Goal: Information Seeking & Learning: Learn about a topic

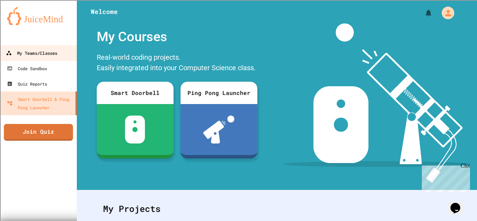
click at [49, 58] on link "My Teams/Classes" at bounding box center [38, 53] width 79 height 16
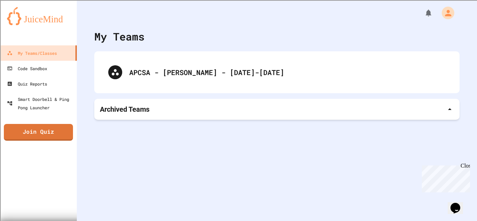
click at [214, 108] on div "Archived Teams" at bounding box center [277, 109] width 354 height 10
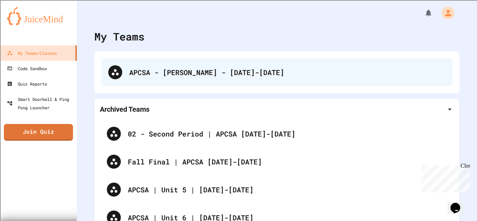
click at [211, 81] on div "APCSA - [PERSON_NAME] - [DATE]-[DATE]" at bounding box center [276, 72] width 351 height 28
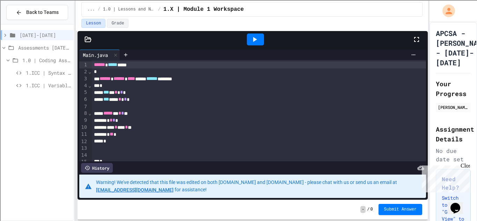
click at [462, 166] on div "Close" at bounding box center [464, 167] width 9 height 9
click at [52, 34] on span "[DATE]-[DATE]" at bounding box center [45, 34] width 51 height 7
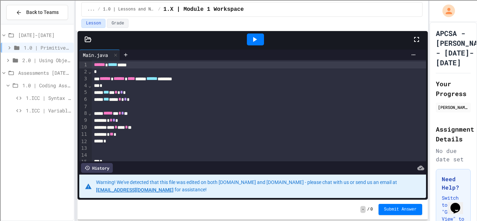
click at [52, 46] on span "1.0 | Primitive Types" at bounding box center [47, 47] width 47 height 7
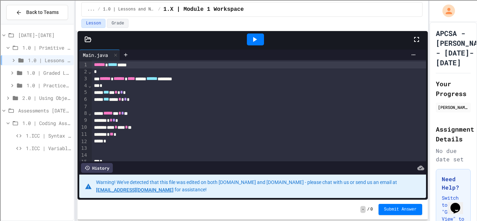
click at [56, 98] on span "2.0 | Using Objects" at bounding box center [46, 97] width 49 height 7
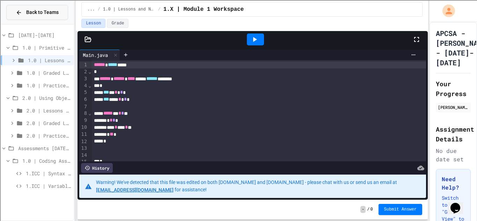
click at [27, 8] on button "Back to Teams" at bounding box center [37, 12] width 62 height 15
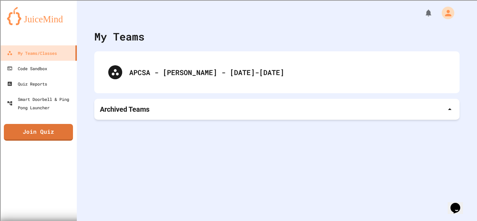
click at [175, 106] on div "Archived Teams" at bounding box center [277, 109] width 354 height 10
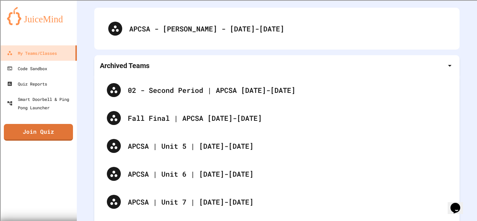
scroll to position [49, 0]
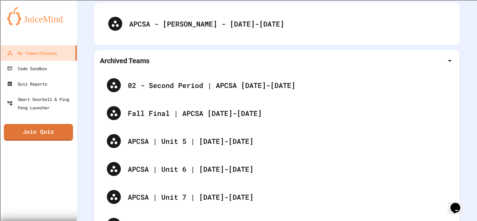
click at [175, 106] on div "Fall Final | APCSA [DATE]-[DATE]" at bounding box center [277, 113] width 354 height 28
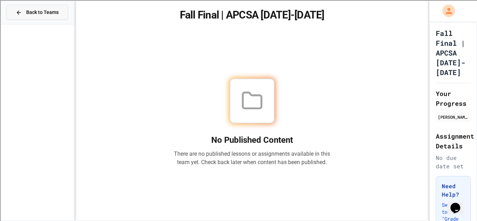
click at [45, 10] on span "Back to Teams" at bounding box center [42, 12] width 32 height 7
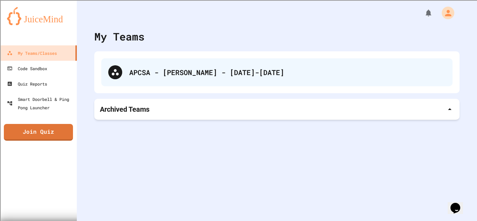
click at [179, 70] on div "APCSA - [PERSON_NAME] - [DATE]-[DATE]" at bounding box center [287, 72] width 316 height 10
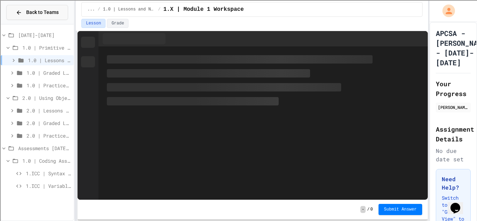
click at [33, 16] on span "Back to Teams" at bounding box center [42, 12] width 32 height 7
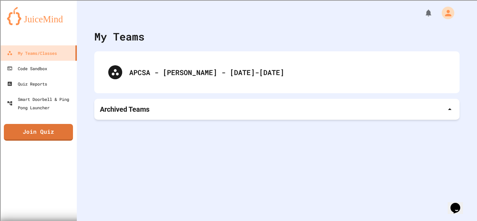
click at [172, 108] on div "Archived Teams" at bounding box center [277, 109] width 354 height 10
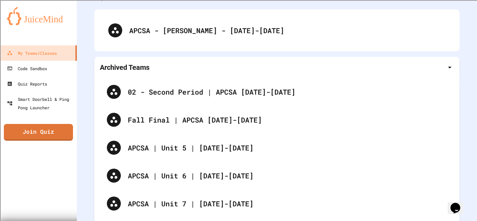
scroll to position [47, 0]
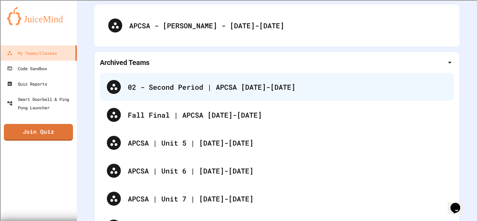
click at [165, 92] on div "02 - Second Period | APCSA [DATE]-[DATE]" at bounding box center [287, 87] width 319 height 10
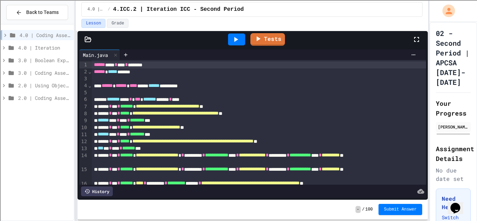
click at [61, 84] on span "2.0 | Using Objects" at bounding box center [44, 85] width 53 height 7
click at [54, 86] on span "2.0 | Using Objects" at bounding box center [44, 85] width 53 height 7
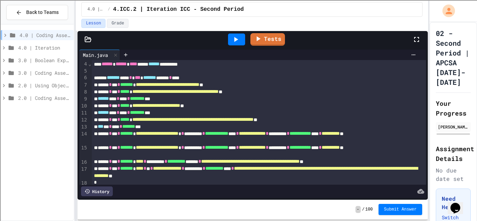
scroll to position [20, 0]
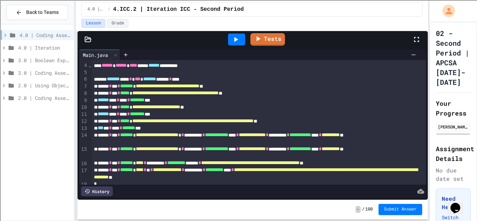
click at [250, 41] on div "Tests" at bounding box center [255, 39] width 314 height 19
click at [242, 41] on div at bounding box center [236, 40] width 17 height 12
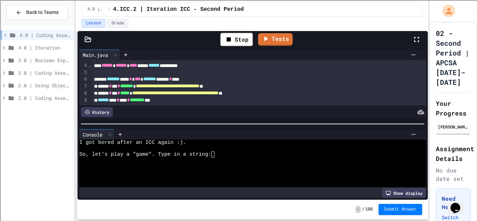
click at [216, 154] on textarea "Terminal input" at bounding box center [215, 155] width 3 height 6
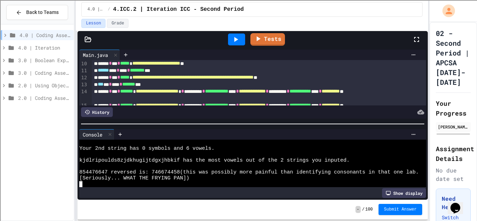
scroll to position [111, 0]
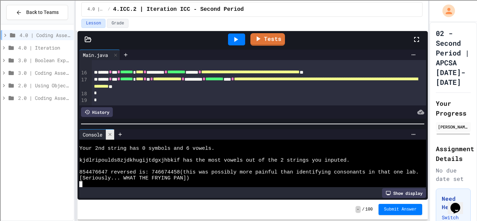
click at [108, 134] on icon at bounding box center [110, 134] width 5 height 5
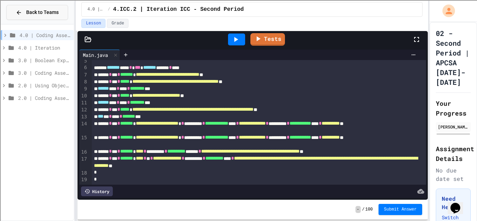
click at [39, 9] on span "Back to Teams" at bounding box center [42, 12] width 32 height 7
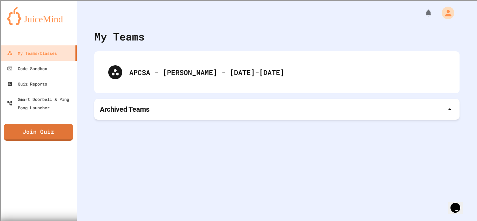
click at [168, 115] on div "Archived Teams" at bounding box center [276, 109] width 365 height 21
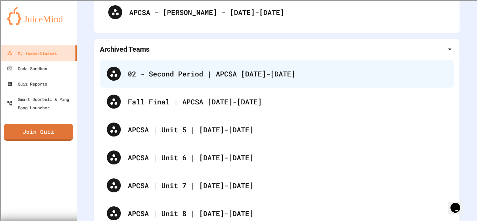
scroll to position [60, 0]
click at [196, 134] on div "APCSA | Unit 5 | [DATE]-[DATE]" at bounding box center [287, 130] width 319 height 10
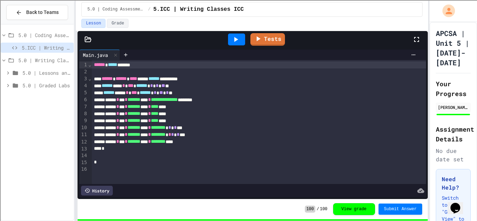
click at [59, 76] on div "5.0 | Lessons and Notes" at bounding box center [37, 73] width 73 height 10
click at [67, 98] on span "5.0 | Graded Labs" at bounding box center [46, 97] width 49 height 7
click at [57, 113] on span "5.L1 | Writing Classes Lab - Line Lab" at bounding box center [48, 110] width 45 height 7
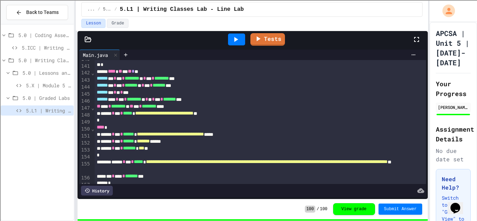
scroll to position [1117, 0]
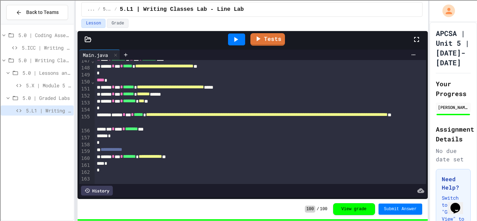
click at [236, 37] on icon at bounding box center [235, 39] width 8 height 8
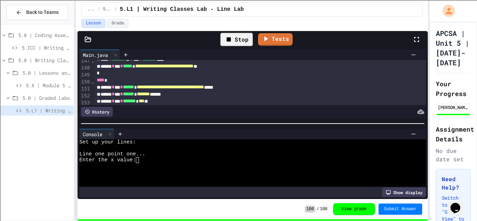
click at [192, 170] on div at bounding box center [248, 172] width 339 height 6
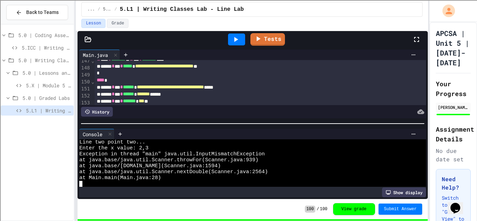
scroll to position [83, 0]
click at [112, 136] on icon at bounding box center [110, 134] width 5 height 5
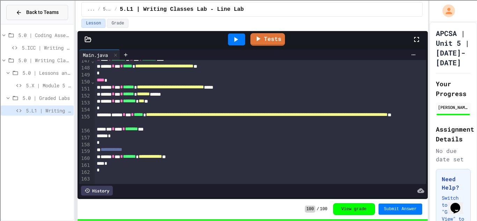
click at [54, 14] on span "Back to Teams" at bounding box center [42, 12] width 32 height 7
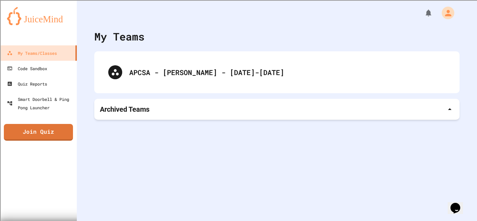
click at [145, 118] on div "Archived Teams" at bounding box center [276, 109] width 365 height 21
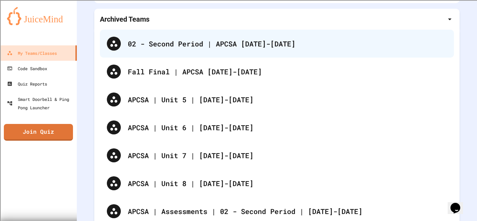
scroll to position [91, 0]
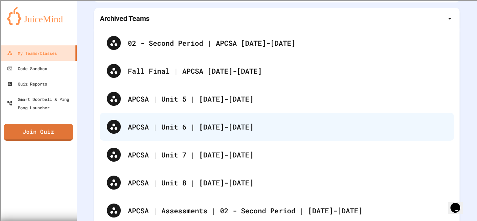
click at [188, 120] on div "APCSA | Unit 6 | [DATE]-[DATE]" at bounding box center [277, 127] width 354 height 28
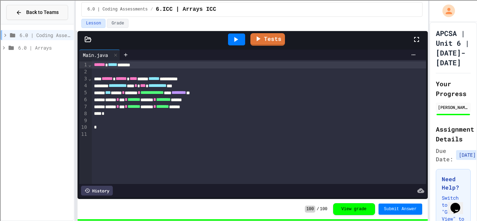
click at [31, 16] on button "Back to Teams" at bounding box center [37, 12] width 62 height 15
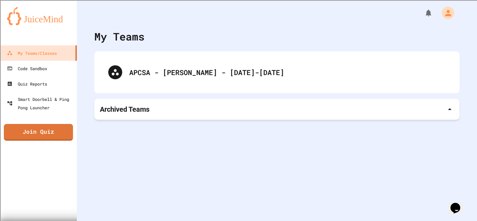
click at [166, 109] on div "Archived Teams" at bounding box center [277, 109] width 354 height 10
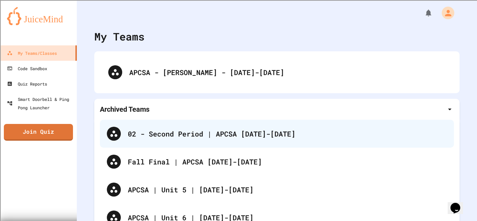
click at [169, 135] on div "02 - Second Period | APCSA [DATE]-[DATE]" at bounding box center [287, 133] width 319 height 10
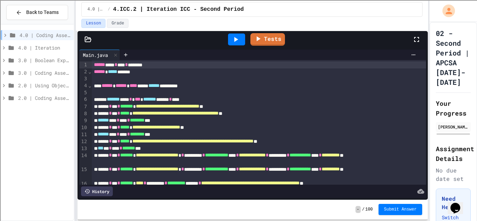
click at [34, 39] on div "4.0 | Coding Assessments" at bounding box center [37, 35] width 73 height 10
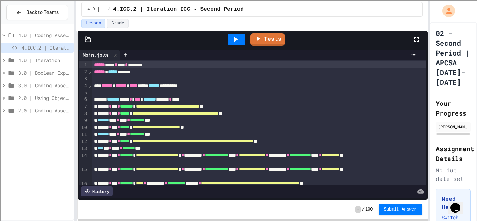
click at [49, 60] on span "4.0 | Iteration" at bounding box center [44, 60] width 53 height 7
click at [61, 84] on span "4.0 | Graded Labs" at bounding box center [46, 85] width 49 height 7
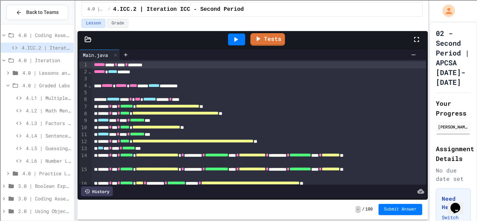
click at [67, 152] on span "4.L5 | Guessing Game Lab" at bounding box center [48, 148] width 45 height 7
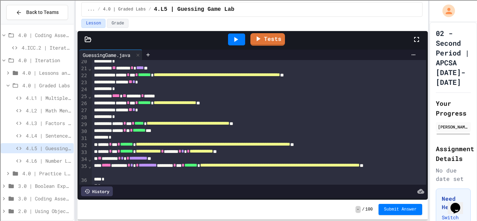
scroll to position [129, 0]
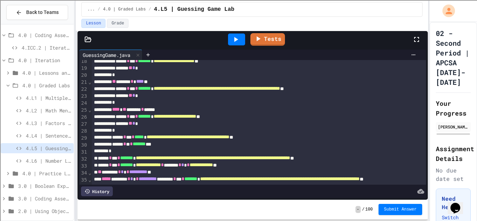
click at [235, 39] on icon at bounding box center [236, 39] width 4 height 5
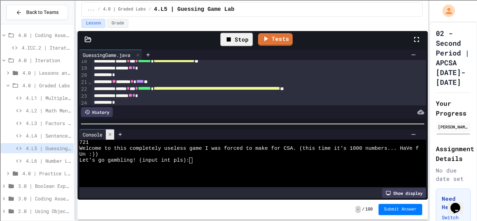
click at [114, 135] on div at bounding box center [110, 135] width 8 height 10
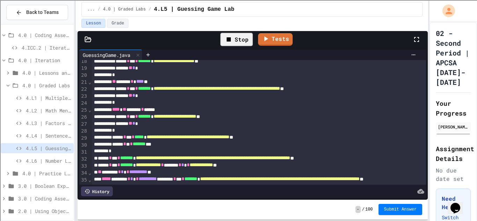
scroll to position [0, 0]
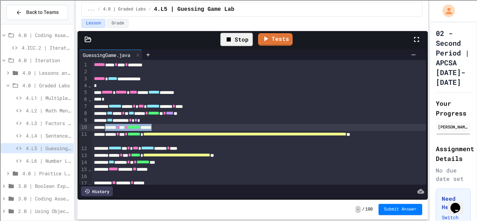
drag, startPoint x: 109, startPoint y: 128, endPoint x: 177, endPoint y: 126, distance: 68.4
click at [177, 126] on div "****** * *** * ******* ******" at bounding box center [259, 127] width 335 height 7
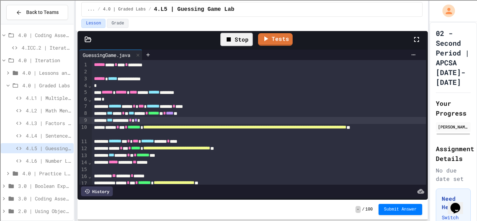
click at [231, 45] on div "Stop" at bounding box center [236, 39] width 32 height 13
click at [235, 42] on icon at bounding box center [235, 39] width 8 height 8
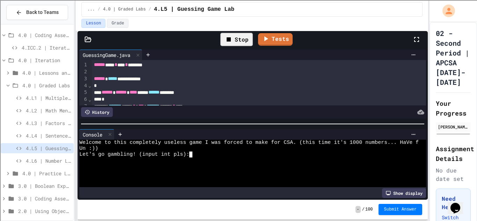
click at [193, 156] on textarea "Terminal input" at bounding box center [193, 155] width 3 height 6
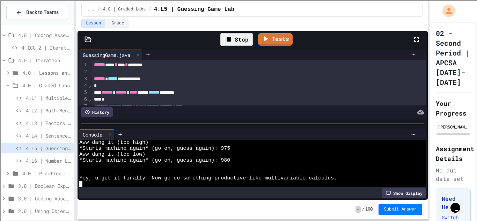
scroll to position [89, 0]
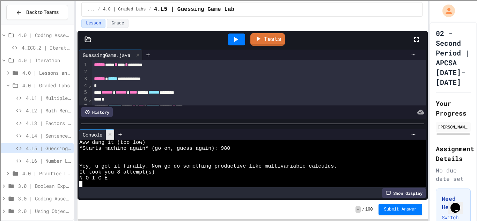
click at [112, 136] on icon at bounding box center [110, 134] width 5 height 5
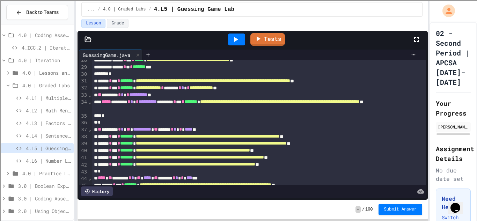
scroll to position [198, 0]
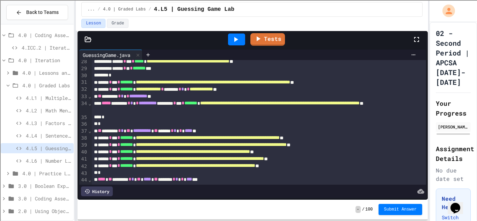
click at [230, 44] on div at bounding box center [236, 40] width 17 height 12
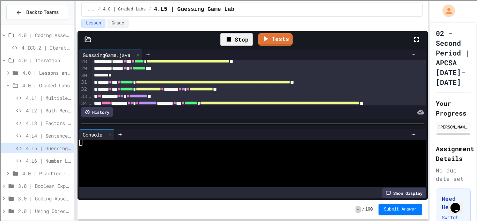
scroll to position [0, 0]
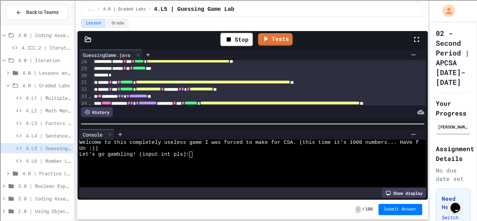
click at [233, 147] on div "Un :))" at bounding box center [248, 149] width 339 height 6
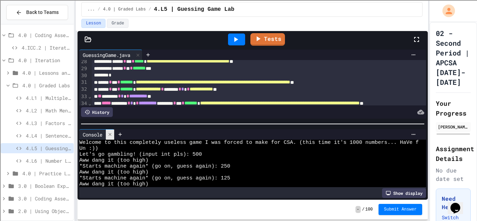
click at [112, 135] on icon at bounding box center [110, 134] width 5 height 5
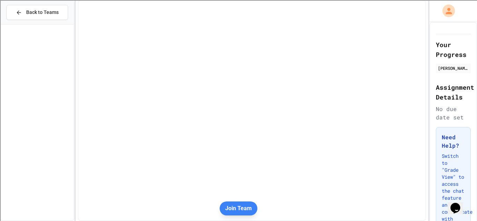
click at [306, 39] on div at bounding box center [252, 110] width 348 height 221
